Goal: Task Accomplishment & Management: Use online tool/utility

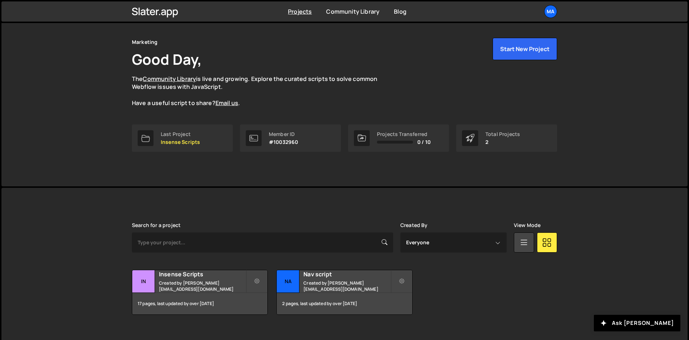
scroll to position [31, 0]
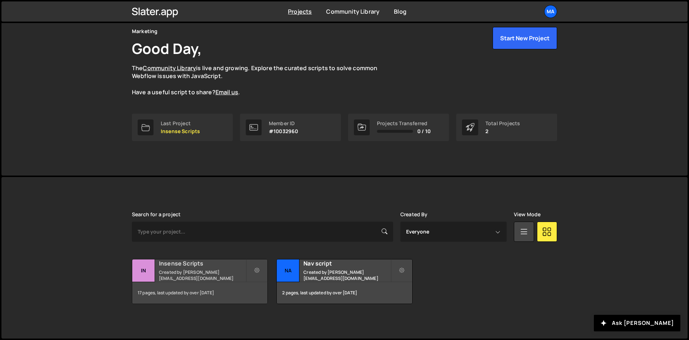
click at [201, 282] on div "17 pages, last updated by over [DATE]" at bounding box center [199, 293] width 135 height 22
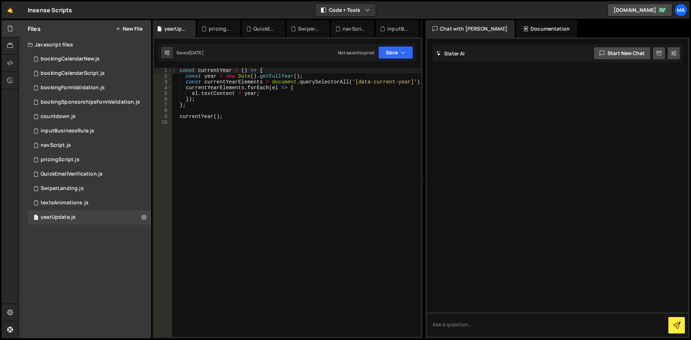
type textarea "currentYear();"
click at [235, 118] on div "const currentYear = ( ) => { const year = new Date ( ) . getFullYear ( ) ; cons…" at bounding box center [296, 208] width 249 height 281
click at [113, 157] on div "1 pricingScript.js 0" at bounding box center [90, 160] width 124 height 14
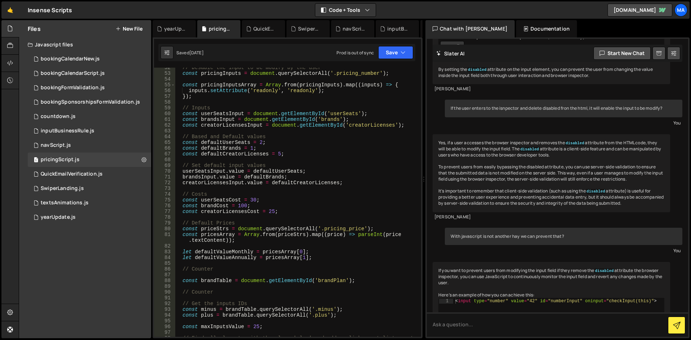
scroll to position [302, 0]
click at [278, 153] on div "// Desable the input to be modify by the user const pricingInputs = document . …" at bounding box center [296, 208] width 243 height 287
click at [310, 150] on div "// Desable the input to be modify by the user const pricingInputs = document . …" at bounding box center [296, 208] width 243 height 287
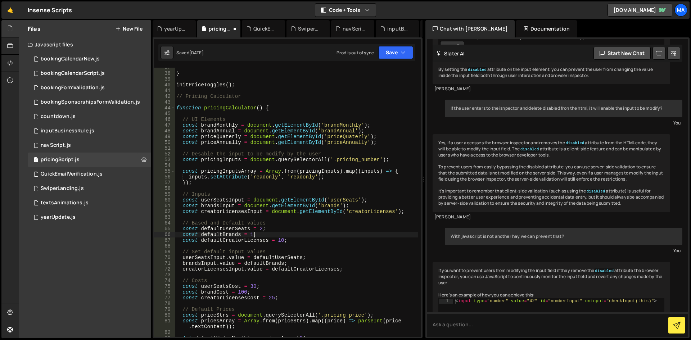
scroll to position [259, 0]
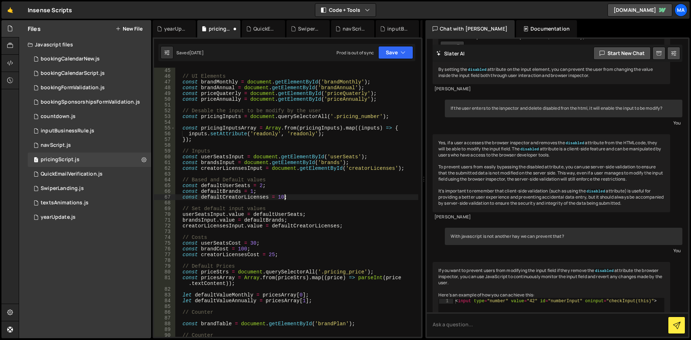
click at [299, 196] on div "// UI Elements const brandMonthly = document . getElementById ( 'brandMonthly' …" at bounding box center [296, 208] width 243 height 281
click at [407, 53] on button "Save" at bounding box center [395, 52] width 35 height 13
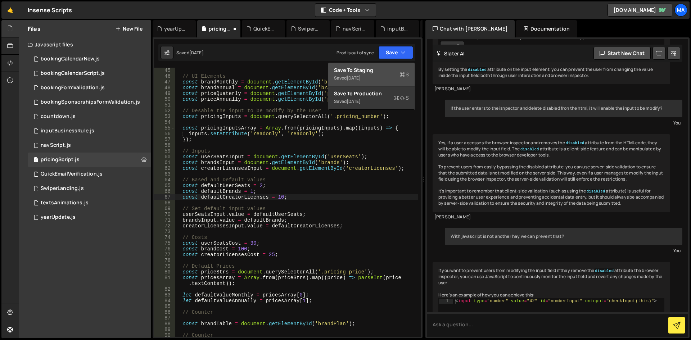
click at [383, 75] on div "Saved [DATE]" at bounding box center [371, 78] width 75 height 9
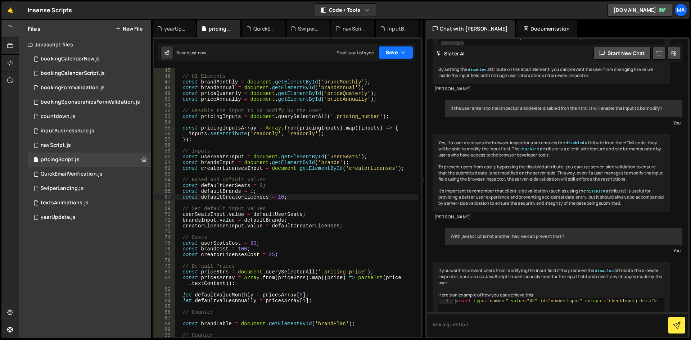
click at [390, 52] on button "Save" at bounding box center [395, 52] width 35 height 13
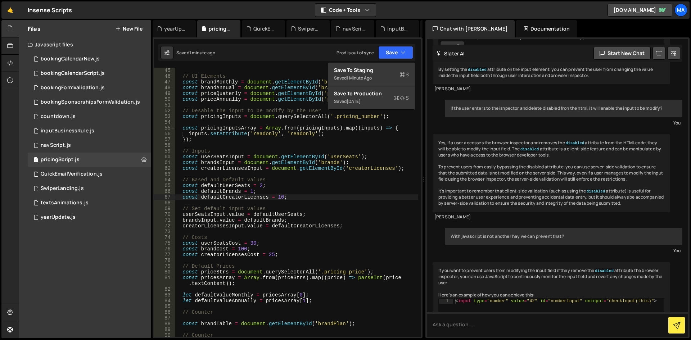
click at [303, 197] on div "// UI Elements const brandMonthly = document . getElementById ( 'brandMonthly' …" at bounding box center [296, 208] width 243 height 281
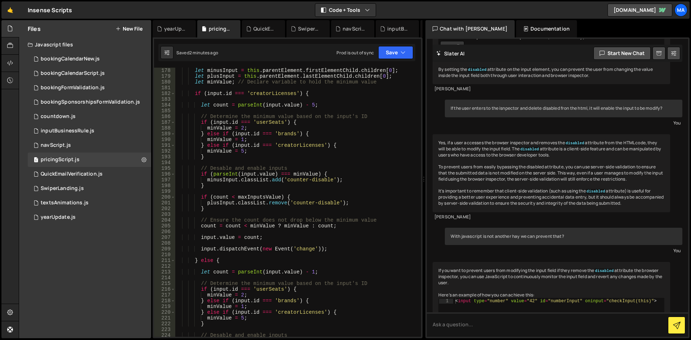
scroll to position [1102, 0]
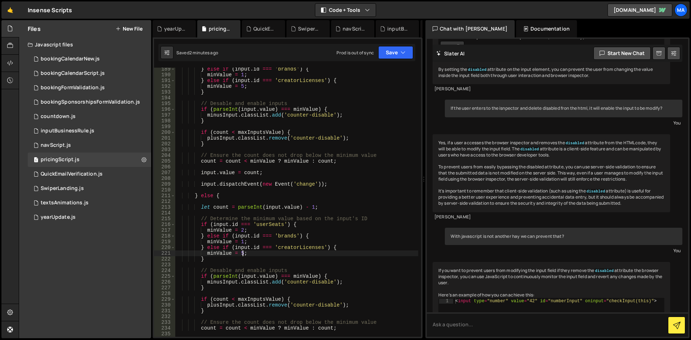
click at [243, 252] on div "} else if ( input . id === 'brands' ) { minValue = 1 ; } else if ( input . id =…" at bounding box center [296, 206] width 243 height 281
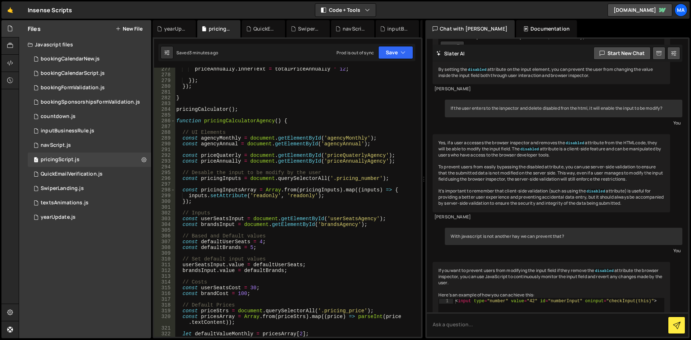
scroll to position [1664, 0]
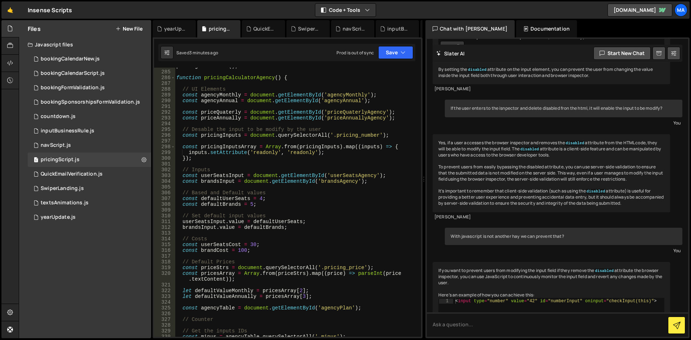
click at [264, 204] on div "pricingCalculator ( ) ; function pricingCalculatorAgency ( ) { // UI Elements c…" at bounding box center [296, 203] width 243 height 281
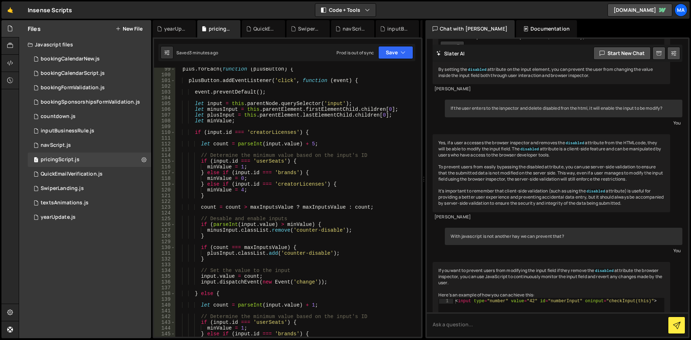
scroll to position [583, 0]
click at [239, 190] on div "plus . forEach ( function ( plusButton ) { plusButton . addEventListener ( 'cli…" at bounding box center [296, 206] width 243 height 281
click at [250, 194] on div "plus . forEach ( function ( plusButton ) { plusButton . addEventListener ( 'cli…" at bounding box center [296, 206] width 243 height 281
click at [241, 189] on div "plus . forEach ( function ( plusButton ) { plusButton . addEventListener ( 'cli…" at bounding box center [296, 206] width 243 height 281
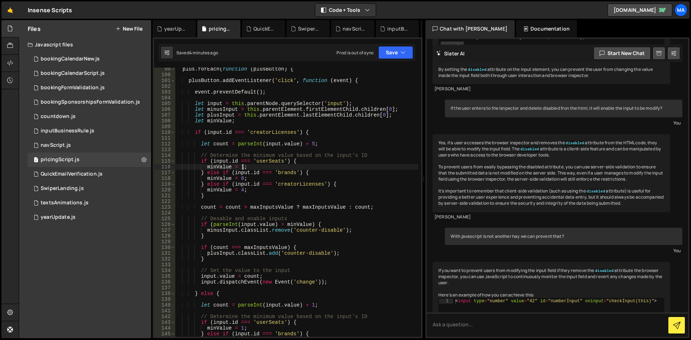
click at [243, 167] on div "plus . forEach ( function ( plusButton ) { plusButton . addEventListener ( 'cli…" at bounding box center [296, 206] width 243 height 281
click at [242, 189] on div "plus . forEach ( function ( plusButton ) { plusButton . addEventListener ( 'cli…" at bounding box center [296, 206] width 243 height 281
click at [269, 191] on div "plus . forEach ( function ( plusButton ) { plusButton . addEventListener ( 'cli…" at bounding box center [296, 206] width 243 height 281
click at [406, 53] on button "Save" at bounding box center [395, 52] width 35 height 13
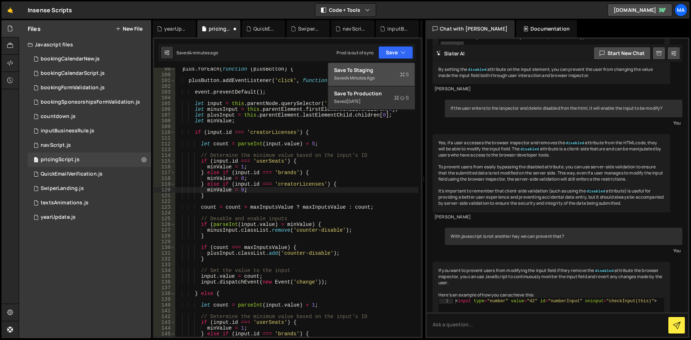
click at [372, 75] on div "4 minutes ago" at bounding box center [361, 78] width 28 height 6
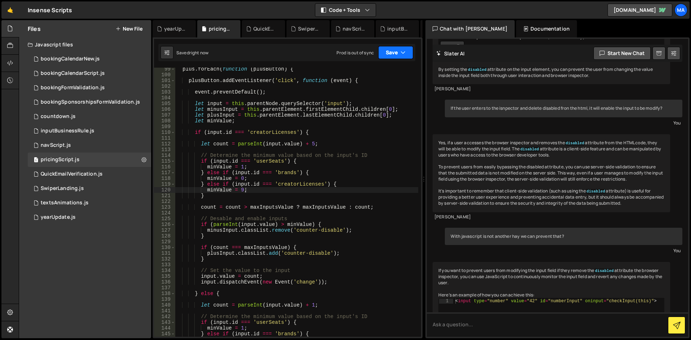
click at [384, 54] on button "Save" at bounding box center [395, 52] width 35 height 13
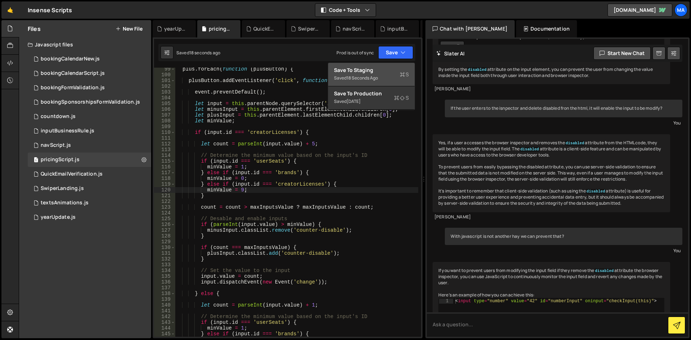
click at [248, 194] on div "plus . forEach ( function ( plusButton ) { plusButton . addEventListener ( 'cli…" at bounding box center [296, 206] width 243 height 281
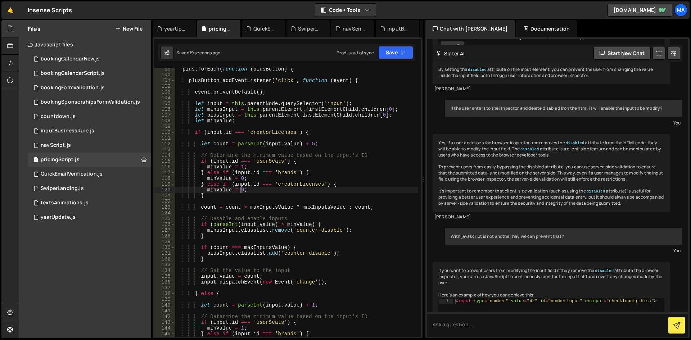
click at [239, 189] on div "plus . forEach ( function ( plusButton ) { plusButton . addEventListener ( 'cli…" at bounding box center [296, 206] width 243 height 281
click at [262, 187] on div "plus . forEach ( function ( plusButton ) { plusButton . addEventListener ( 'cli…" at bounding box center [296, 206] width 243 height 281
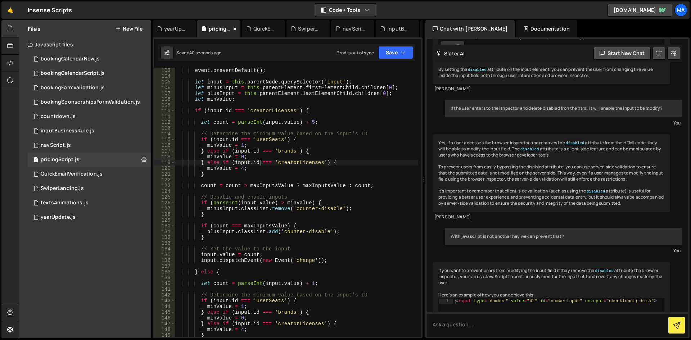
scroll to position [605, 0]
drag, startPoint x: 268, startPoint y: 161, endPoint x: 290, endPoint y: 161, distance: 21.2
click at [290, 161] on div "event . preventDefault ( ) ; let input = this . parentNode . querySelector ( 'i…" at bounding box center [296, 208] width 243 height 281
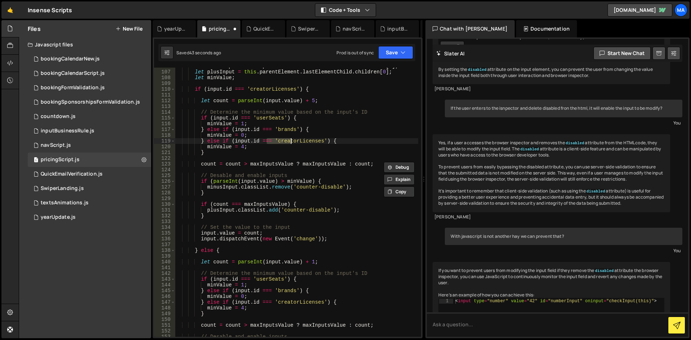
click at [254, 173] on div "let minusInput = this . parentElement . firstElementChild . children [ 0 ] ; le…" at bounding box center [296, 203] width 243 height 281
type textarea "// Desable and enable inputs"
click at [247, 197] on div "let minusInput = this . parentElement . firstElementChild . children [ 0 ] ; le…" at bounding box center [296, 203] width 243 height 281
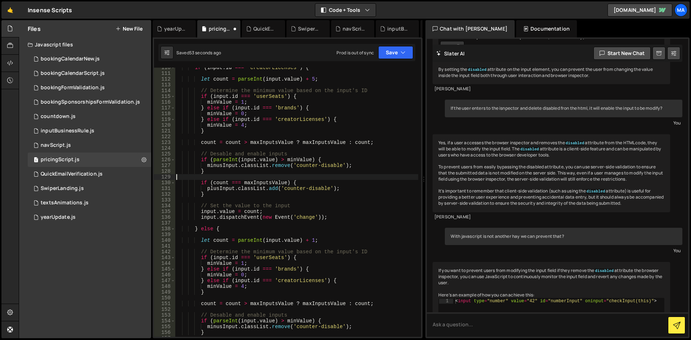
scroll to position [648, 0]
click at [233, 194] on div "if ( input . id === 'creatorLicenses' ) { let count = parseInt ( input . value …" at bounding box center [296, 205] width 243 height 281
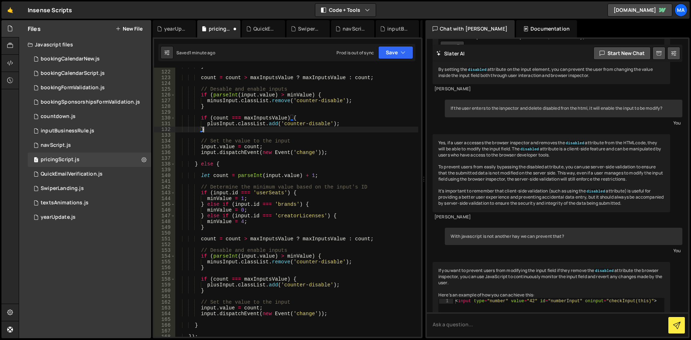
scroll to position [735, 0]
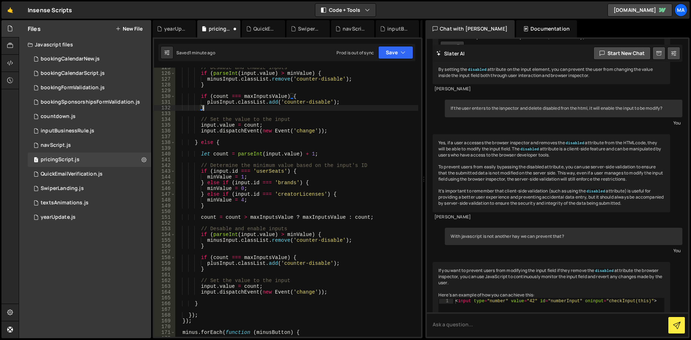
click at [263, 201] on div "// Desable and enable inputs if ( parseInt ( input . value ) > minValue ) { min…" at bounding box center [296, 205] width 243 height 281
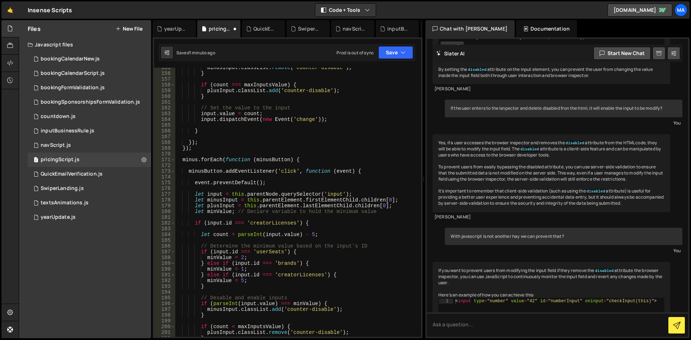
scroll to position [907, 0]
click at [265, 209] on div "minusInput . classList . remove ( 'counter-disable' ) ; } if ( count === maxInp…" at bounding box center [296, 205] width 243 height 281
click at [266, 211] on div "minusInput . classList . remove ( 'counter-disable' ) ; } if ( count === maxInp…" at bounding box center [296, 205] width 243 height 281
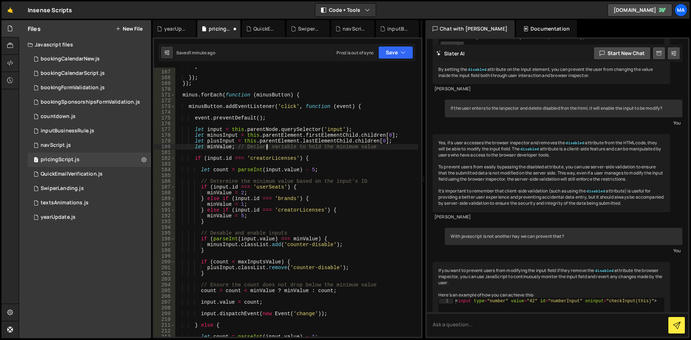
scroll to position [972, 0]
click at [241, 215] on div "} }) ; }) ; minus . forEach ( function ( minusButton ) { minusButton . addEvent…" at bounding box center [296, 203] width 243 height 281
click at [300, 213] on div "} }) ; }) ; minus . forEach ( function ( minusButton ) { minusButton . addEvent…" at bounding box center [296, 203] width 243 height 281
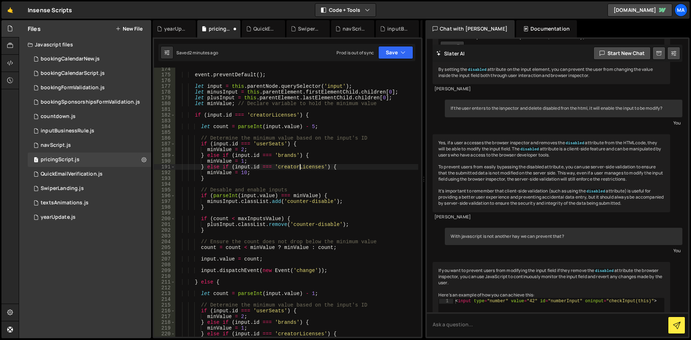
scroll to position [994, 0]
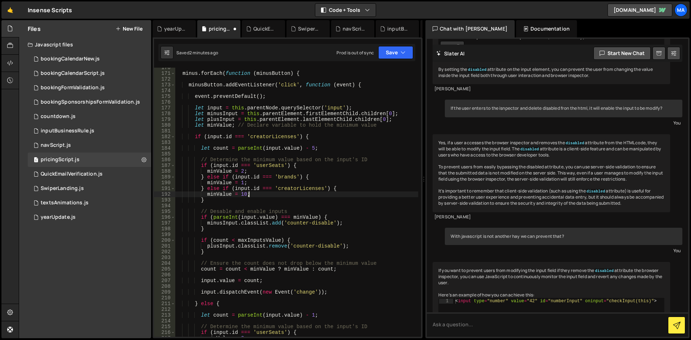
click at [276, 192] on div "minus . forEach ( function ( minusButton ) { minusButton . addEventListener ( '…" at bounding box center [296, 205] width 243 height 281
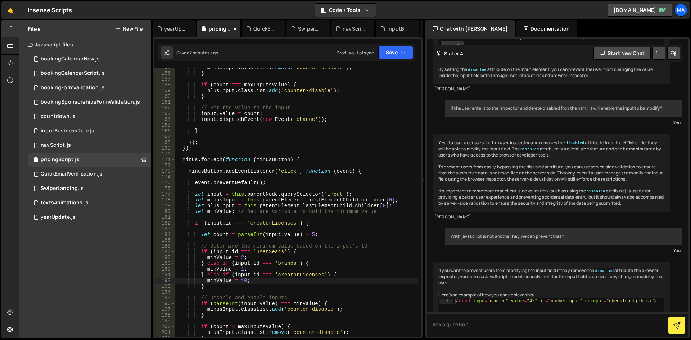
scroll to position [907, 0]
click at [194, 183] on div "minusInput . classList . remove ( 'counter-disable' ) ; } if ( count === maxInp…" at bounding box center [296, 205] width 243 height 281
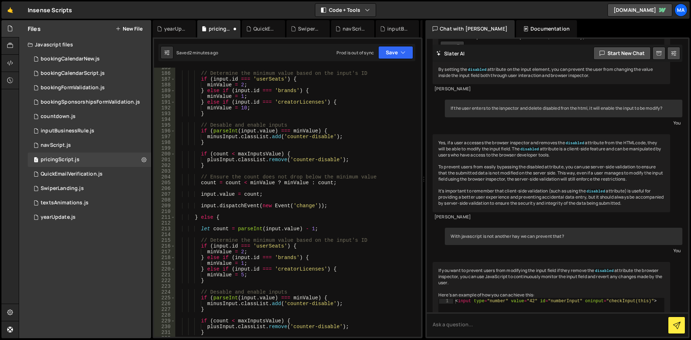
scroll to position [1124, 0]
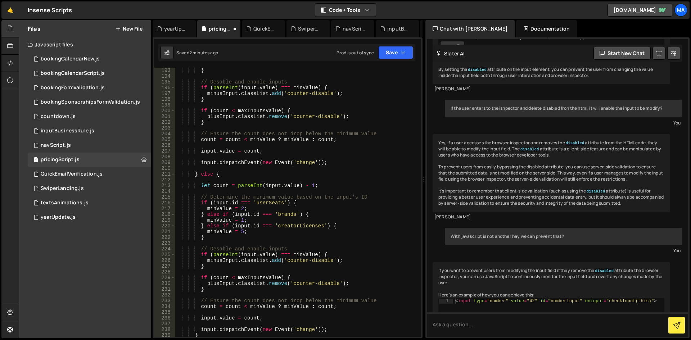
click at [201, 186] on div "} // Desable and enable inputs if ( parseInt ( input . value ) === minValue ) {…" at bounding box center [296, 208] width 243 height 281
click at [218, 237] on div "} // Desable and enable inputs if ( parseInt ( input . value ) === minValue ) {…" at bounding box center [296, 208] width 243 height 281
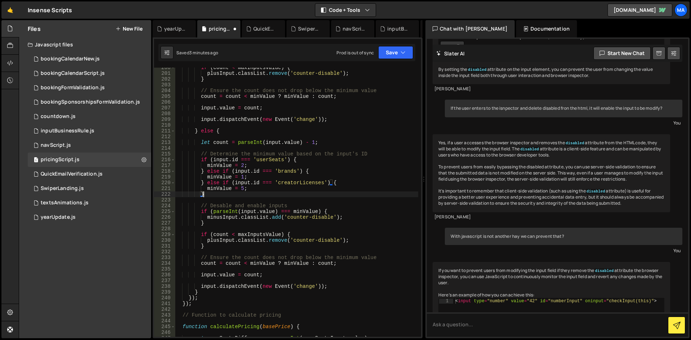
scroll to position [1210, 0]
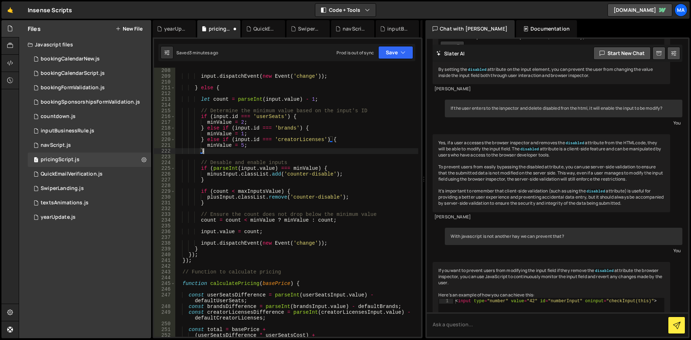
click at [241, 142] on div "input . dispatchEvent ( new Event ( 'change' )) ; } else { let count = parseInt…" at bounding box center [296, 208] width 243 height 281
click at [242, 147] on div "input . dispatchEvent ( new Event ( 'change' )) ; } else { let count = parseInt…" at bounding box center [296, 208] width 243 height 281
click at [263, 146] on div "input . dispatchEvent ( new Event ( 'change' )) ; } else { let count = parseInt…" at bounding box center [296, 208] width 243 height 281
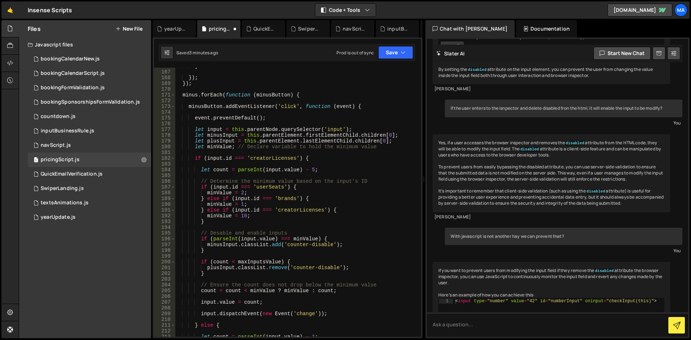
scroll to position [972, 0]
type textarea "minValue = 10;"
click at [403, 51] on icon "button" at bounding box center [403, 52] width 5 height 7
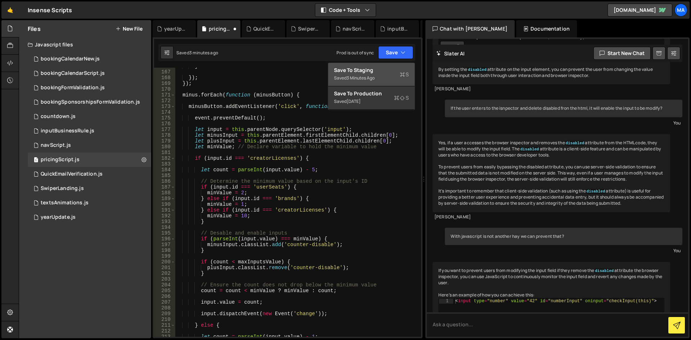
click at [384, 71] on div "Save to Staging S" at bounding box center [371, 70] width 75 height 7
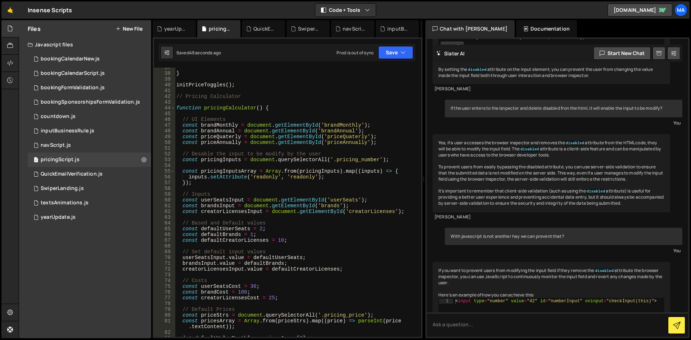
scroll to position [151, 0]
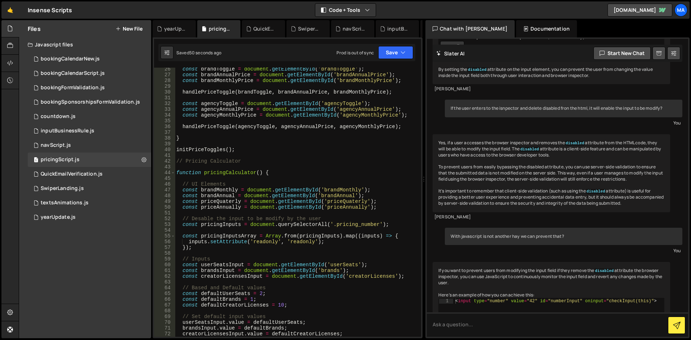
click at [284, 153] on div "const brandToggle = document . getElementById ( 'brandToggle' ) ; const brandAn…" at bounding box center [296, 206] width 243 height 281
click at [295, 163] on div "const brandToggle = document . getElementById ( 'brandToggle' ) ; const brandAn…" at bounding box center [296, 206] width 243 height 281
type textarea "// Pricing Calculator"
click at [315, 179] on div "const brandToggle = document . getElementById ( 'brandToggle' ) ; const brandAn…" at bounding box center [296, 206] width 243 height 281
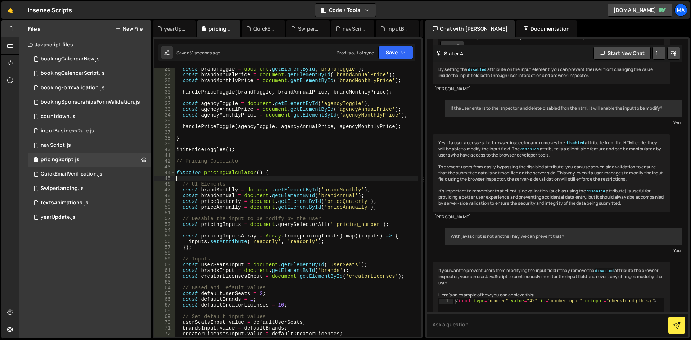
click at [392, 191] on div "const brandToggle = document . getElementById ( 'brandToggle' ) ; const brandAn…" at bounding box center [296, 206] width 243 height 281
click at [390, 197] on div "const brandToggle = document . getElementById ( 'brandToggle' ) ; const brandAn…" at bounding box center [296, 206] width 243 height 281
click at [390, 205] on div "const brandToggle = document . getElementById ( 'brandToggle' ) ; const brandAn…" at bounding box center [296, 206] width 243 height 281
type textarea "const priceAnnually = document.getElementById('priceAnnually');"
click at [390, 211] on div "const brandToggle = document . getElementById ( 'brandToggle' ) ; const brandAn…" at bounding box center [296, 206] width 243 height 281
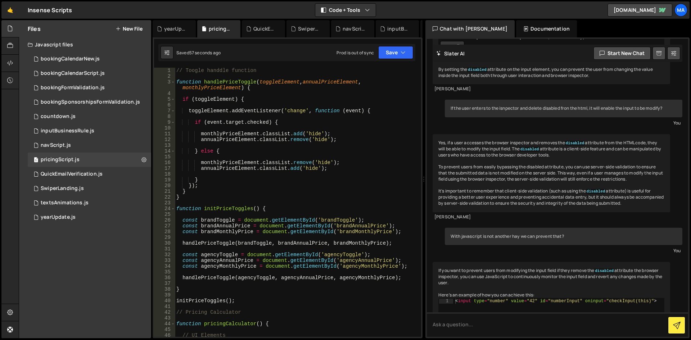
click at [341, 197] on div "// Toogle handdle function function handlePriceToggle ( toggleElement , annualP…" at bounding box center [296, 208] width 243 height 281
type textarea "}"
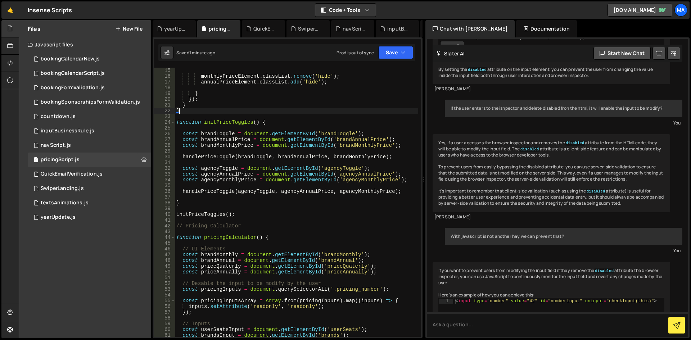
scroll to position [194, 0]
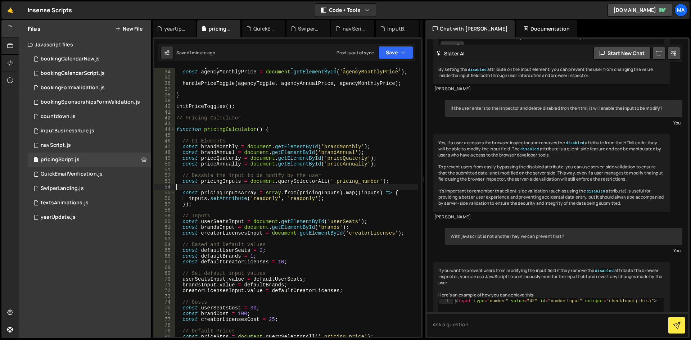
click at [405, 188] on div "const agencyAnnualPrice = document . getElementById ( 'agencyAnnualPrice' ) ; c…" at bounding box center [296, 203] width 243 height 281
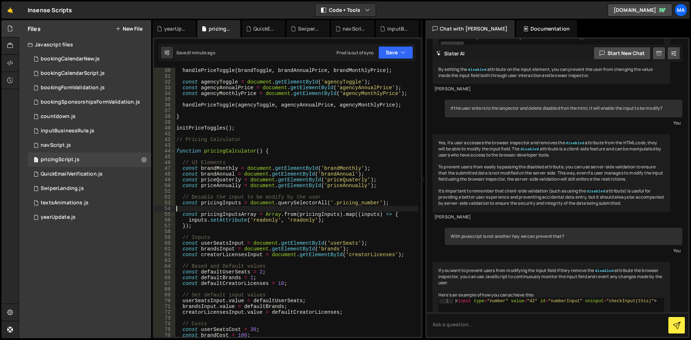
scroll to position [173, 0]
click at [242, 168] on div "handlePriceToggle ( brandToggle , brandAnnualPrice , brandMonthlyPrice ) ; cons…" at bounding box center [296, 208] width 243 height 281
click at [247, 204] on div "handlePriceToggle ( brandToggle , brandAnnualPrice , brandMonthlyPrice ) ; cons…" at bounding box center [296, 208] width 243 height 281
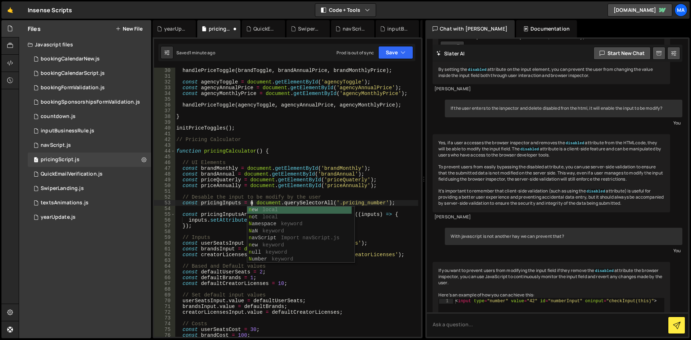
scroll to position [0, 5]
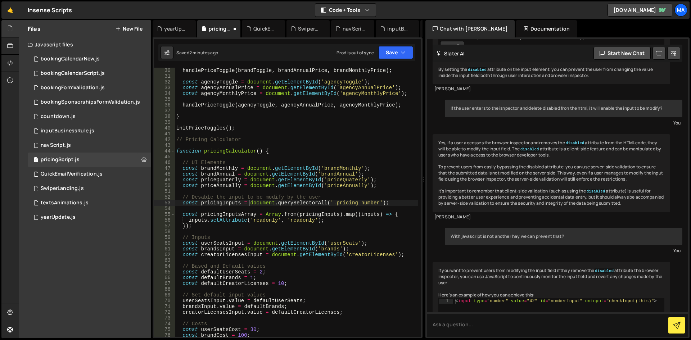
click at [245, 197] on div "handlePriceToggle ( brandToggle , brandAnnualPrice , brandMonthlyPrice ) ; cons…" at bounding box center [296, 208] width 243 height 281
click at [249, 203] on div "handlePriceToggle ( brandToggle , brandAnnualPrice , brandMonthlyPrice ) ; cons…" at bounding box center [296, 208] width 243 height 281
click at [391, 186] on div "handlePriceToggle ( brandToggle , brandAnnualPrice , brandMonthlyPrice ) ; cons…" at bounding box center [296, 208] width 243 height 281
type textarea "const priceAnnually = document.getElementById('priceAnnually');"
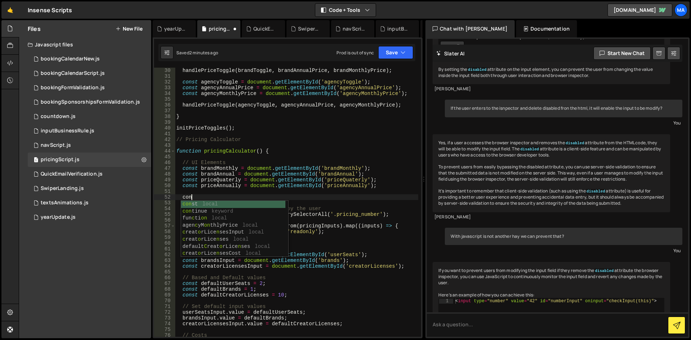
scroll to position [0, 0]
type textarea "c"
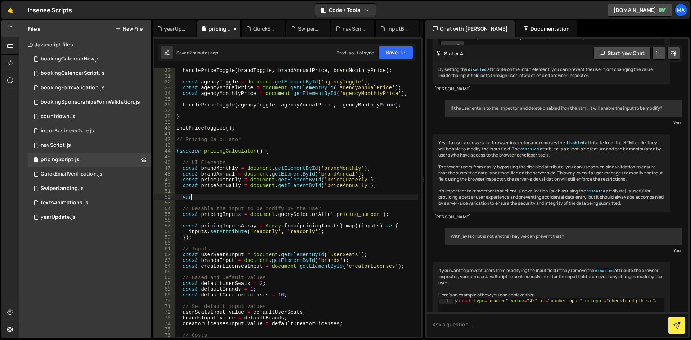
type textarea "v"
type textarea "l"
click at [198, 199] on div "handlePriceToggle ( brandToggle , brandAnnualPrice , brandMonthlyPrice ) ; cons…" at bounding box center [296, 208] width 243 height 281
click at [240, 196] on div "handlePriceToggle ( brandToggle , brandAnnualPrice , brandMonthlyPrice ) ; cons…" at bounding box center [296, 208] width 243 height 281
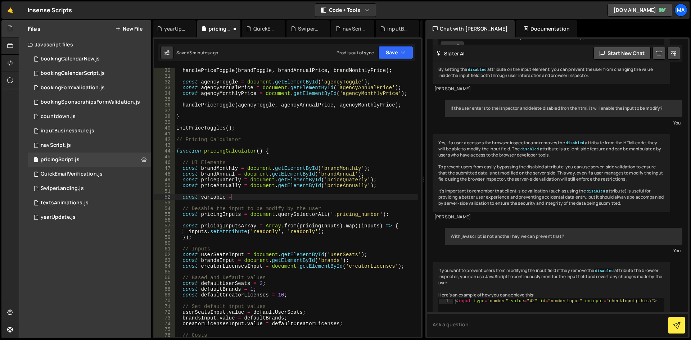
scroll to position [0, 4]
drag, startPoint x: 223, startPoint y: 197, endPoint x: 199, endPoint y: 197, distance: 23.8
click at [199, 197] on div "handlePriceToggle ( brandToggle , brandAnnualPrice , brandMonthlyPrice ) ; cons…" at bounding box center [296, 208] width 243 height 281
click at [256, 197] on div "handlePriceToggle ( brandToggle , brandAnnualPrice , brandMonthlyPrice ) ; cons…" at bounding box center [296, 208] width 243 height 281
drag, startPoint x: 248, startPoint y: 185, endPoint x: 386, endPoint y: 188, distance: 138.3
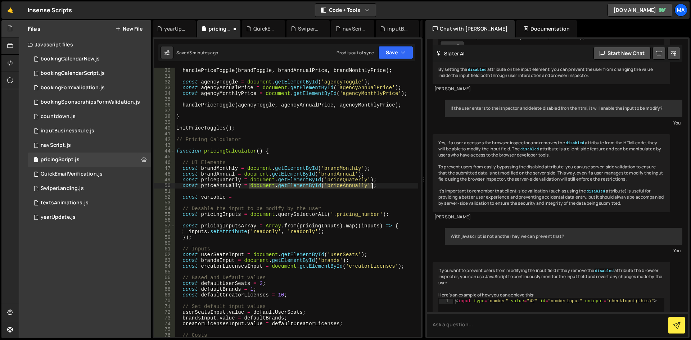
click at [386, 188] on div "handlePriceToggle ( brandToggle , brandAnnualPrice , brandMonthlyPrice ) ; cons…" at bounding box center [296, 208] width 243 height 281
click at [253, 197] on div "handlePriceToggle ( brandToggle , brandAnnualPrice , brandMonthlyPrice ) ; cons…" at bounding box center [296, 208] width 243 height 281
paste textarea "document.getElementById('priceAnnually');"
type textarea "const variable = document.getElementById('priceAnnually');"
drag, startPoint x: 371, startPoint y: 199, endPoint x: 173, endPoint y: 198, distance: 198.1
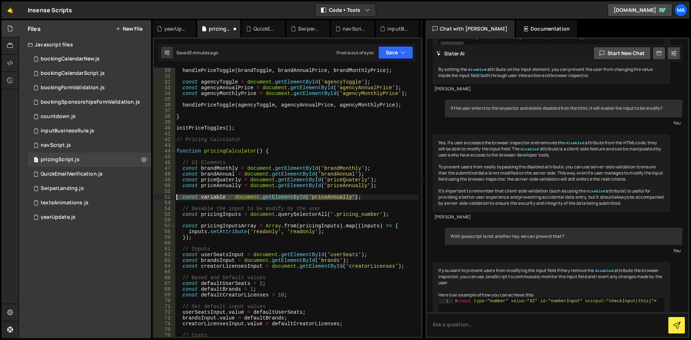
click at [173, 198] on div "const variable = document.getElementById('priceAnnually'); 30 31 32 33 34 35 36…" at bounding box center [287, 202] width 267 height 269
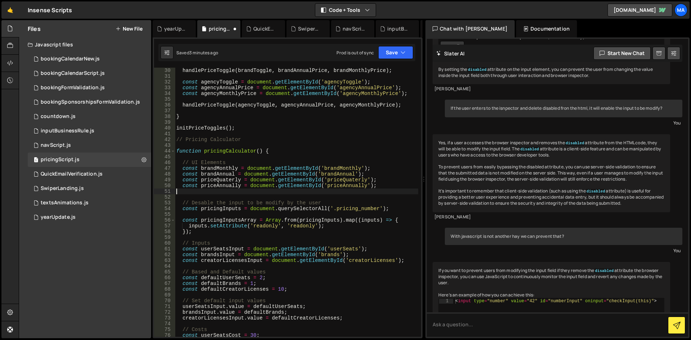
click at [231, 232] on div "handlePriceToggle ( brandToggle , brandAnnualPrice , brandMonthlyPrice ) ; cons…" at bounding box center [296, 208] width 243 height 281
type textarea "});"
click at [232, 196] on div "handlePriceToggle ( brandToggle , brandAnnualPrice , brandMonthlyPrice ) ; cons…" at bounding box center [296, 208] width 243 height 281
click at [334, 195] on div "handlePriceToggle ( brandToggle , brandAnnualPrice , brandMonthlyPrice ) ; cons…" at bounding box center [296, 208] width 243 height 281
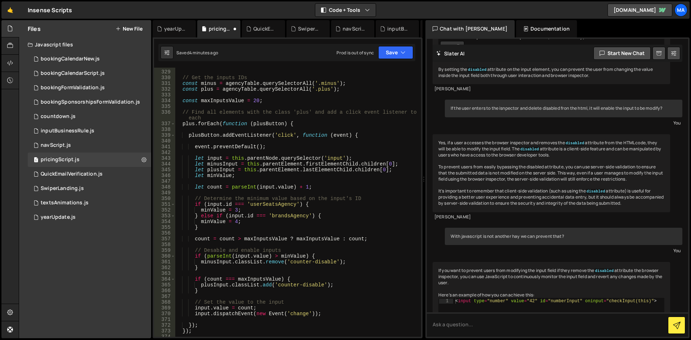
scroll to position [2009, 0]
